Goal: Navigation & Orientation: Find specific page/section

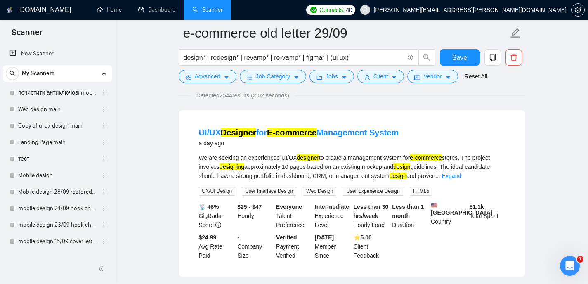
scroll to position [48, 0]
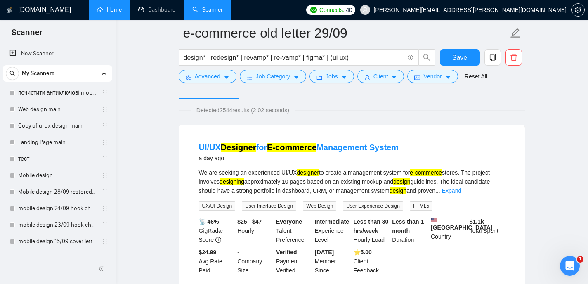
click at [115, 13] on link "Home" at bounding box center [109, 9] width 25 height 7
